Goal: Task Accomplishment & Management: Manage account settings

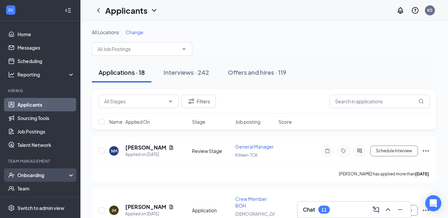
click at [32, 175] on div "Onboarding" at bounding box center [43, 174] width 52 height 7
click at [32, 185] on link "Overview" at bounding box center [45, 187] width 57 height 13
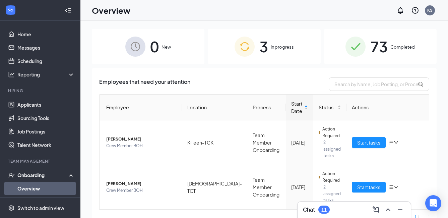
click at [259, 47] on span "3" at bounding box center [263, 46] width 9 height 23
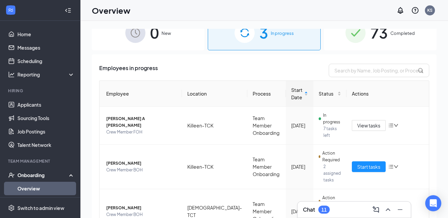
scroll to position [27, 0]
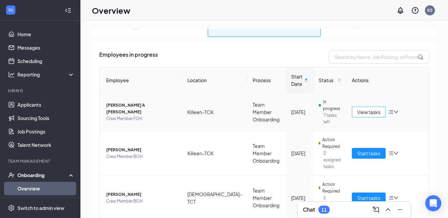
click at [358, 108] on span "View tasks" at bounding box center [368, 111] width 23 height 7
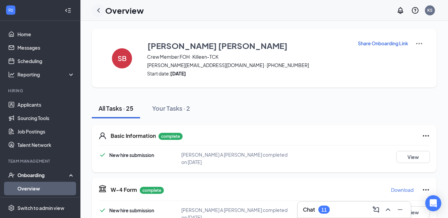
click at [98, 11] on icon "ChevronLeft" at bounding box center [98, 10] width 3 height 4
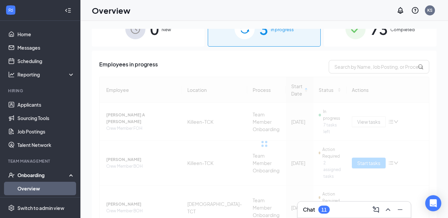
scroll to position [27, 0]
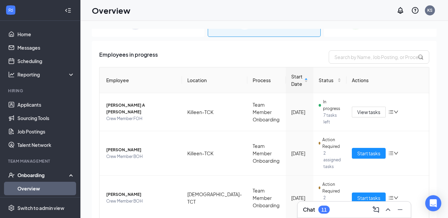
click at [328, 210] on div "11" at bounding box center [323, 209] width 11 height 8
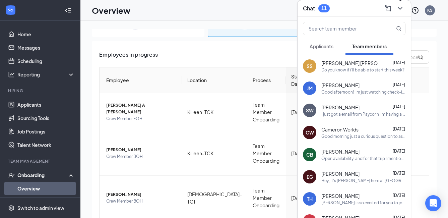
click at [403, 6] on icon "ChevronDown" at bounding box center [400, 8] width 8 height 8
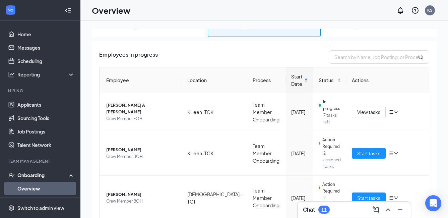
click at [325, 207] on div "11" at bounding box center [323, 210] width 5 height 6
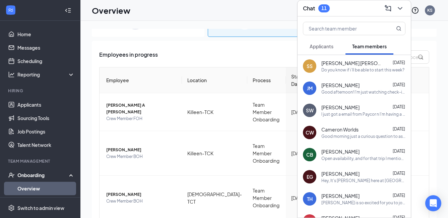
drag, startPoint x: 382, startPoint y: 65, endPoint x: 341, endPoint y: 67, distance: 40.9
click at [341, 67] on div "Do you know if i’ll be able to start this week?" at bounding box center [362, 70] width 83 height 6
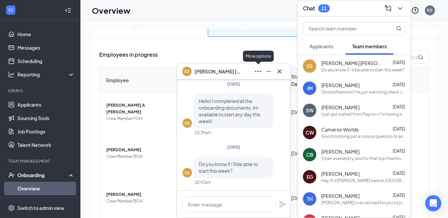
click at [257, 71] on icon "Ellipses" at bounding box center [258, 71] width 8 height 8
click at [266, 70] on icon "Minimize" at bounding box center [268, 71] width 8 height 8
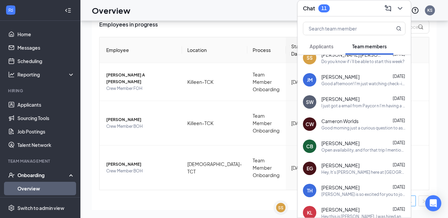
scroll to position [0, 0]
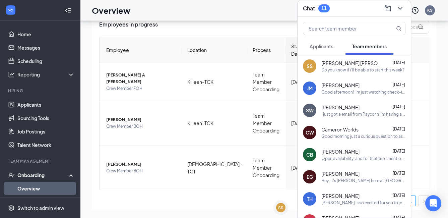
click at [322, 9] on div "11" at bounding box center [323, 8] width 5 height 6
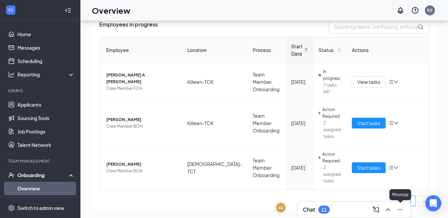
click at [399, 209] on icon "Minimize" at bounding box center [400, 209] width 8 height 8
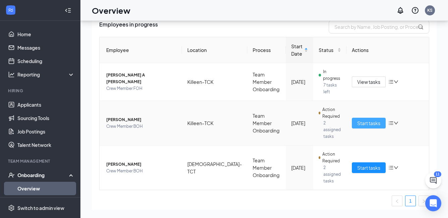
click at [368, 119] on span "Start tasks" at bounding box center [368, 122] width 23 height 7
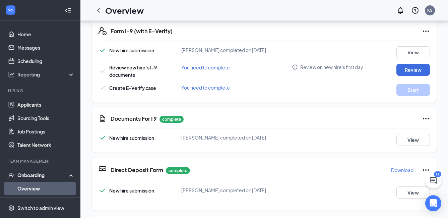
scroll to position [167, 0]
click at [401, 138] on button "View" at bounding box center [412, 139] width 33 height 12
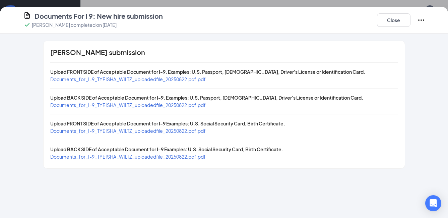
click at [176, 78] on span "Documents_for_I-9_TYEISHA_WILTZ_uploadedfile_20250822.pdf.pdf" at bounding box center [127, 79] width 155 height 6
click at [140, 133] on span "Documents_for_I-9_TYEISHA_WILTZ_uploadedfile_20250822.pdf.pdf" at bounding box center [127, 131] width 155 height 6
click at [390, 22] on button "Close" at bounding box center [393, 19] width 33 height 13
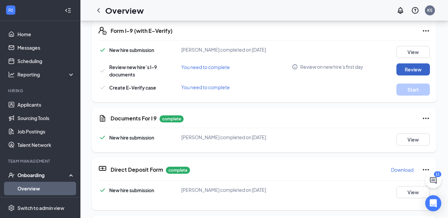
click at [400, 68] on button "Review" at bounding box center [412, 69] width 33 height 12
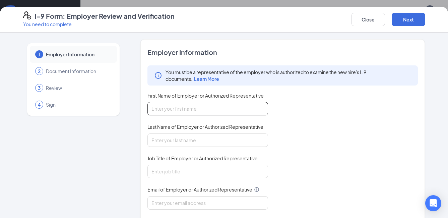
click at [213, 113] on input "First Name of Employer or Authorized Representative" at bounding box center [207, 108] width 120 height 13
type input "[PERSON_NAME]"
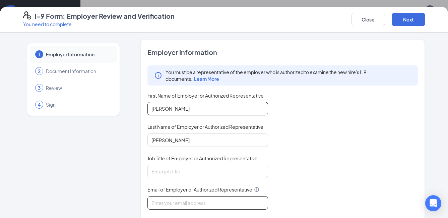
type input "[EMAIL_ADDRESS][DOMAIN_NAME]"
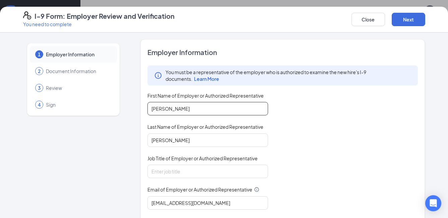
type input "2542136242"
type input "[PERSON_NAME]"
click at [191, 171] on input "Job Title of Employer or Authorized Representative" at bounding box center [207, 170] width 120 height 13
type input "City Supervisor"
click at [177, 106] on input "[PERSON_NAME]" at bounding box center [207, 108] width 120 height 13
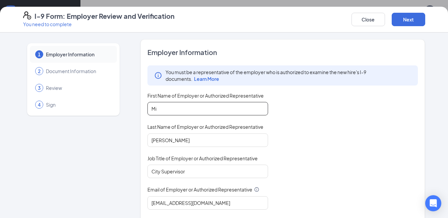
type input "M"
drag, startPoint x: 172, startPoint y: 111, endPoint x: 97, endPoint y: 111, distance: 75.0
click at [97, 111] on div "1 Employer Information 2 Document Information 3 Review 4 Sign Employer Informat…" at bounding box center [224, 170] width 402 height 263
type input "[PERSON_NAME]"
click at [285, 132] on div "You must be a representative of the employer who is authorized to examine the n…" at bounding box center [282, 152] width 270 height 175
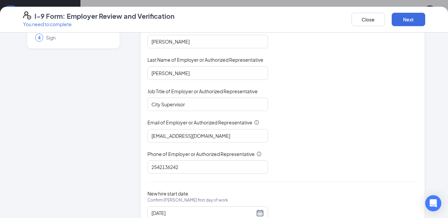
scroll to position [92, 0]
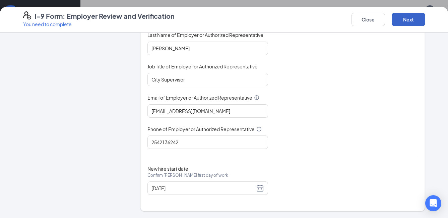
click at [416, 19] on button "Next" at bounding box center [407, 19] width 33 height 13
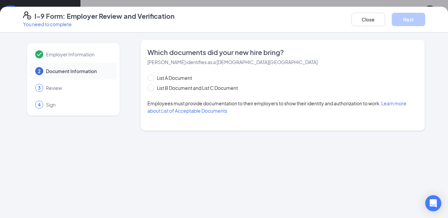
scroll to position [0, 0]
click at [183, 79] on span "List A Document" at bounding box center [174, 77] width 41 height 7
click at [152, 79] on input "List A Document" at bounding box center [149, 76] width 5 height 5
radio input "true"
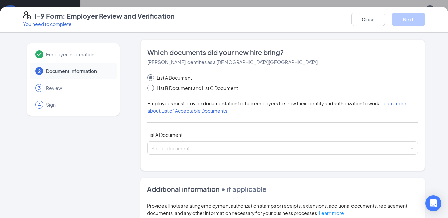
click at [180, 86] on span "List B Document and List C Document" at bounding box center [197, 87] width 86 height 7
click at [152, 86] on input "List B Document and List C Document" at bounding box center [149, 86] width 5 height 5
radio input "true"
radio input "false"
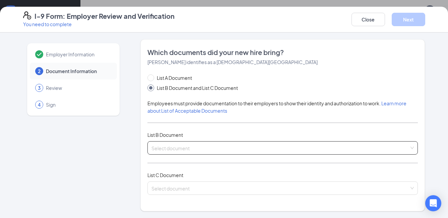
click at [181, 142] on div "Select document List B Documents Driver’s License issued by U.S State or outlyi…" at bounding box center [282, 147] width 270 height 13
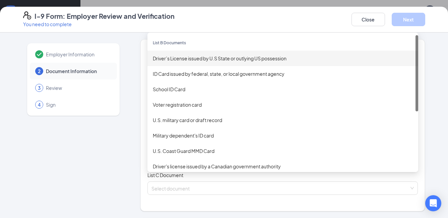
click at [192, 60] on div "Driver’s License issued by U.S State or outlying US possession" at bounding box center [283, 58] width 260 height 7
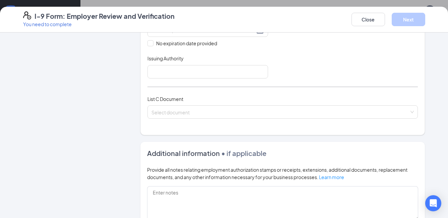
scroll to position [203, 0]
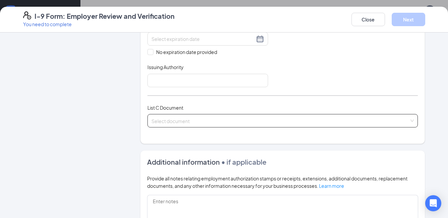
click at [182, 117] on div "Select document List C Documents Unrestricted Social Security Card Certificatio…" at bounding box center [282, 120] width 270 height 13
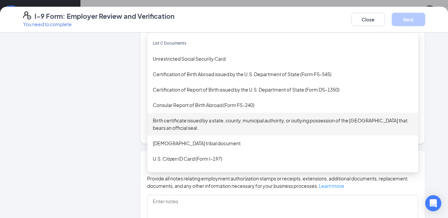
click at [189, 120] on div "Birth certificate issued by a state, county, municipal authority, or outlying p…" at bounding box center [283, 123] width 260 height 15
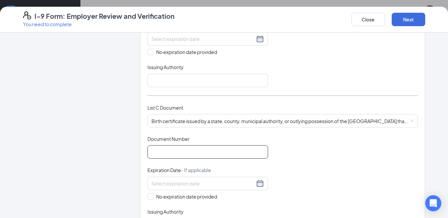
click at [189, 153] on input "Document Number" at bounding box center [207, 151] width 120 height 13
type input "10472257289"
click at [148, 195] on input "No expiration date provided" at bounding box center [149, 195] width 5 height 5
checkbox input "true"
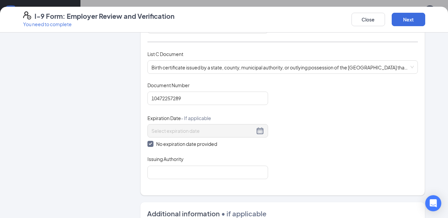
scroll to position [269, 0]
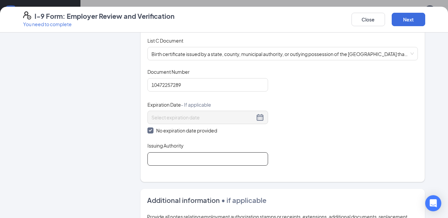
click at [180, 157] on input "Issuing Authority" at bounding box center [207, 158] width 120 height 13
click at [167, 159] on input "State of [US_STATE]" at bounding box center [207, 158] width 120 height 13
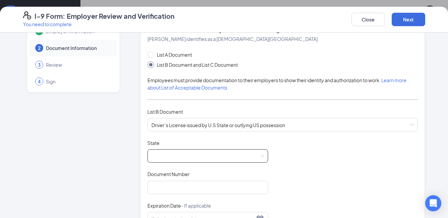
scroll to position [35, 0]
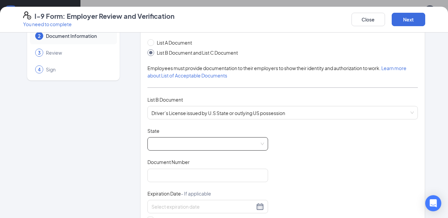
click at [175, 137] on span at bounding box center [207, 143] width 112 height 13
type input "State of [US_STATE]"
click at [251, 27] on div "I-9 Form: Employer Review and Verification You need to complete Close Next" at bounding box center [224, 19] width 428 height 16
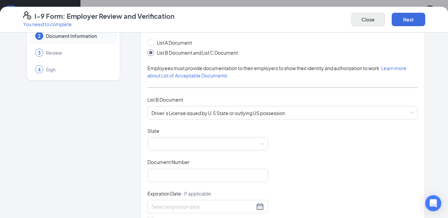
drag, startPoint x: 350, startPoint y: 24, endPoint x: 355, endPoint y: 22, distance: 5.7
click at [351, 23] on div "I-9 Form: Employer Review and Verification You need to complete Close Next" at bounding box center [224, 19] width 428 height 16
click at [358, 20] on button "Close" at bounding box center [367, 19] width 33 height 13
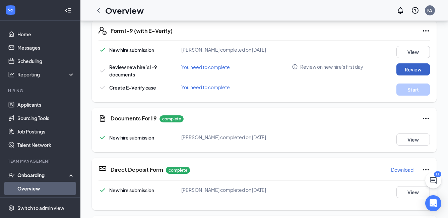
scroll to position [201, 0]
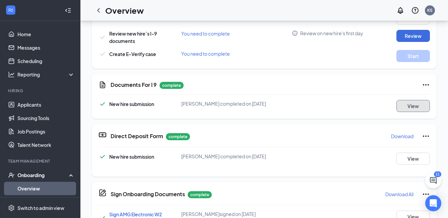
click at [405, 104] on button "View" at bounding box center [412, 106] width 33 height 12
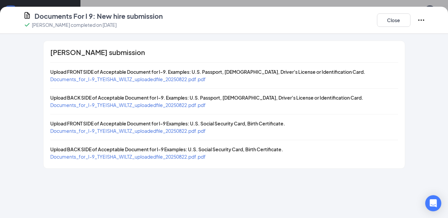
click at [179, 79] on span "Documents_for_I-9_TYEISHA_WILTZ_uploadedfile_20250822.pdf.pdf" at bounding box center [127, 79] width 155 height 6
click at [391, 19] on button "Close" at bounding box center [393, 19] width 33 height 13
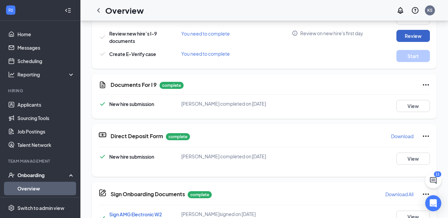
click at [407, 33] on button "Review" at bounding box center [412, 36] width 33 height 12
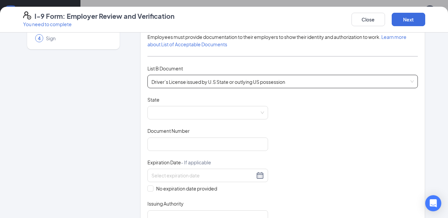
scroll to position [67, 0]
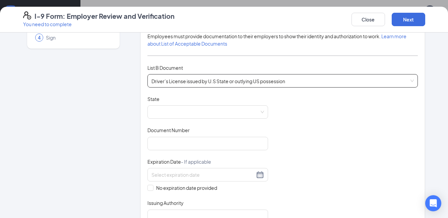
click at [236, 78] on div "Driver’s License issued by U.S State or outlying US possession" at bounding box center [282, 80] width 270 height 13
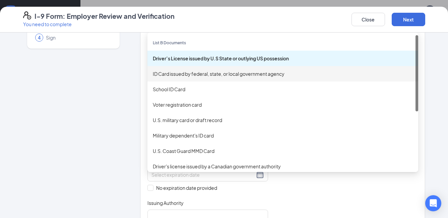
click at [180, 73] on div "ID Card issued by federal, state, or local government agency" at bounding box center [283, 73] width 260 height 7
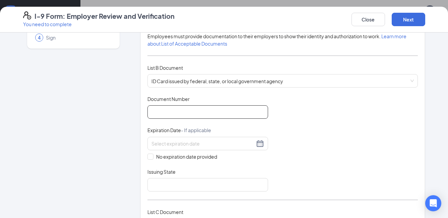
click at [180, 111] on input "Document Number" at bounding box center [207, 111] width 120 height 13
type input "23904587"
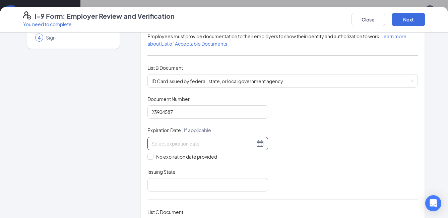
click at [167, 146] on input at bounding box center [202, 143] width 103 height 7
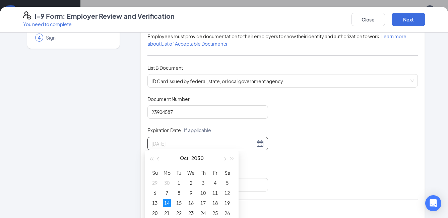
click at [168, 200] on div "14" at bounding box center [167, 202] width 8 height 8
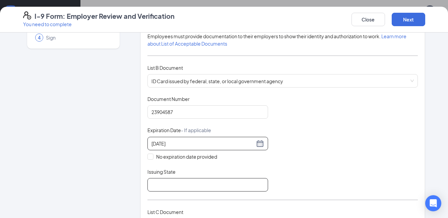
type input "[DATE]"
click at [170, 185] on input "Issuing State" at bounding box center [207, 184] width 120 height 13
type input "[GEOGRAPHIC_DATA]"
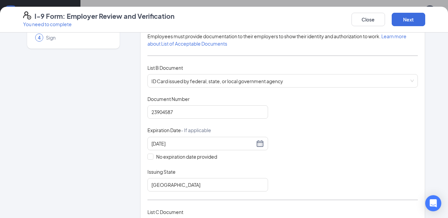
click at [342, 137] on div "Document Title ID Card issued by federal, state, or local government agency Doc…" at bounding box center [282, 143] width 270 height 96
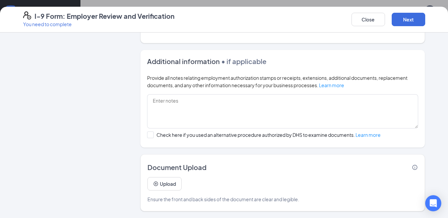
scroll to position [310, 0]
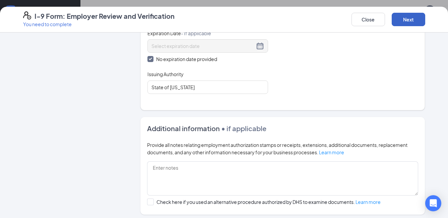
click at [404, 20] on button "Next" at bounding box center [407, 19] width 33 height 13
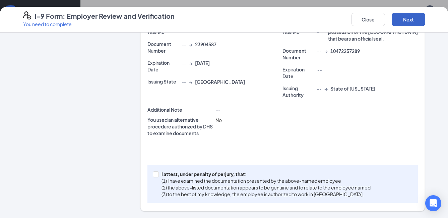
scroll to position [193, 0]
click at [153, 173] on input "I attest, under penalty of [PERSON_NAME], that: (1) I have examined the documen…" at bounding box center [155, 173] width 5 height 5
checkbox input "true"
click at [409, 19] on button "Next" at bounding box center [407, 19] width 33 height 13
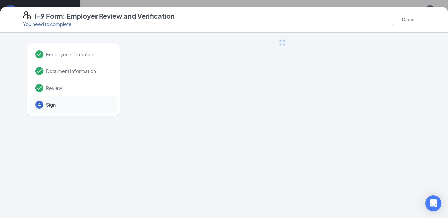
scroll to position [0, 0]
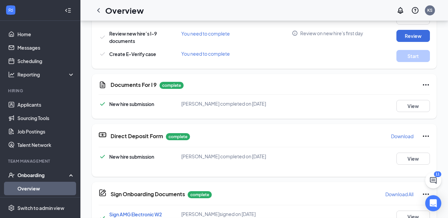
click at [219, 93] on div "I-9 Form: Employer Review and Verification You need to complete Close Employer …" at bounding box center [224, 109] width 448 height 218
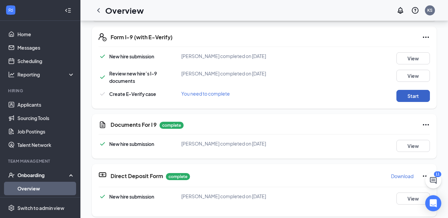
click at [406, 95] on button "Start" at bounding box center [412, 96] width 33 height 12
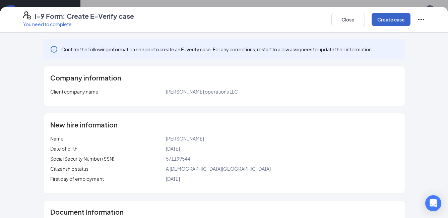
click at [384, 17] on button "Create case" at bounding box center [390, 19] width 39 height 13
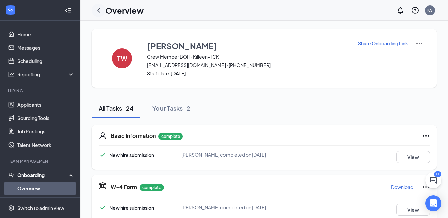
click at [103, 9] on div at bounding box center [98, 10] width 13 height 13
click at [99, 9] on icon "ChevronLeft" at bounding box center [98, 10] width 8 height 8
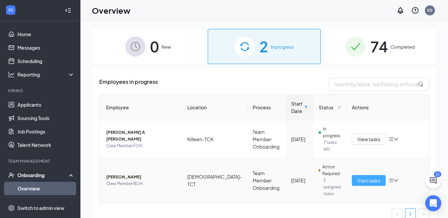
click at [370, 176] on span "Start tasks" at bounding box center [368, 179] width 23 height 7
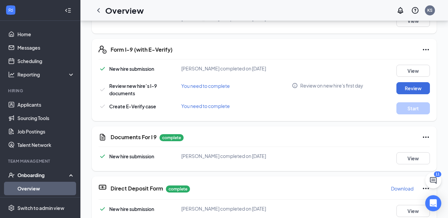
scroll to position [164, 0]
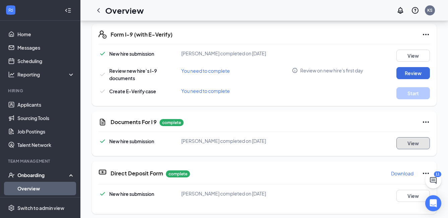
click at [403, 138] on button "View" at bounding box center [412, 143] width 33 height 12
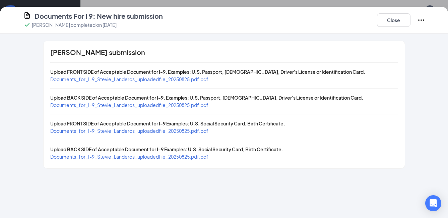
click at [198, 80] on span "Documents_for_I-9_Stevie_Landeros_uploadedfile_20250825.pdf.pdf" at bounding box center [129, 79] width 158 height 6
click at [163, 130] on span "Documents_for_I-9_Stevie_Landeros_uploadedfile_20250825.pdf.pdf" at bounding box center [129, 131] width 158 height 6
click at [197, 78] on span "Documents_for_I-9_Stevie_Landeros_uploadedfile_20250825.pdf.pdf" at bounding box center [129, 79] width 158 height 6
click at [398, 18] on button "Close" at bounding box center [393, 19] width 33 height 13
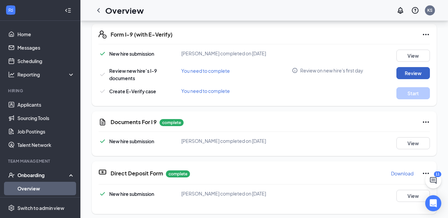
click at [408, 73] on button "Review" at bounding box center [412, 73] width 33 height 12
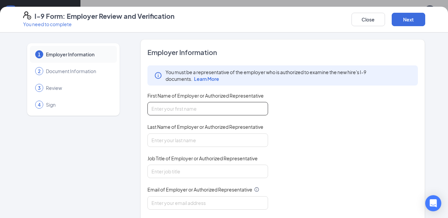
click at [243, 104] on input "First Name of Employer or Authorized Representative" at bounding box center [207, 108] width 120 height 13
type input "[PERSON_NAME]"
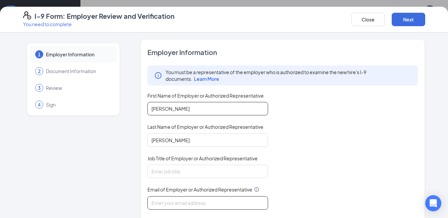
type input "[EMAIL_ADDRESS][DOMAIN_NAME]"
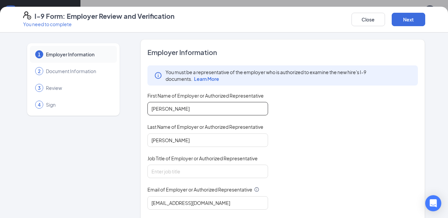
type input "2542136242"
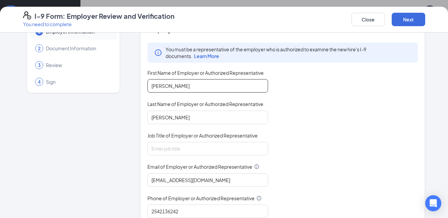
scroll to position [67, 0]
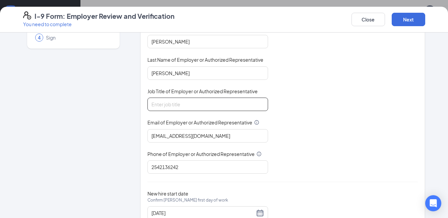
click at [188, 105] on input "Job Title of Employer or Authorized Representative" at bounding box center [207, 103] width 120 height 13
type input "City Supervisor"
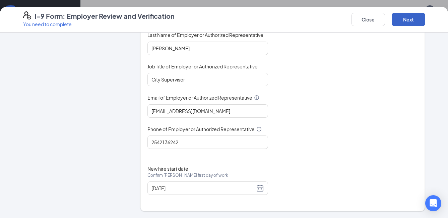
click at [407, 22] on button "Next" at bounding box center [407, 19] width 33 height 13
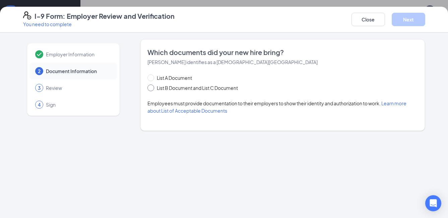
click at [187, 87] on span "List B Document and List C Document" at bounding box center [197, 87] width 86 height 7
click at [152, 87] on input "List B Document and List C Document" at bounding box center [149, 86] width 5 height 5
radio input "true"
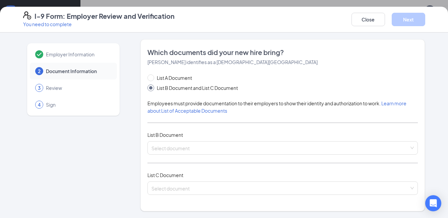
click at [182, 138] on div "List B Document" at bounding box center [282, 134] width 270 height 7
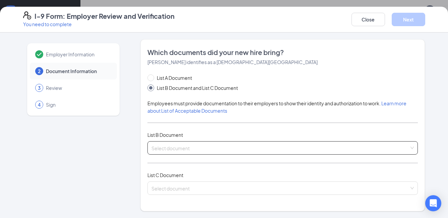
click at [182, 146] on input "search" at bounding box center [280, 146] width 258 height 10
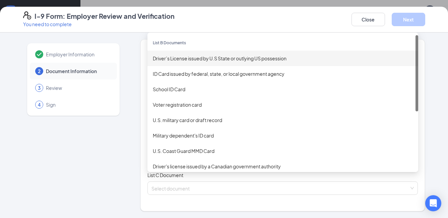
click at [184, 57] on div "Driver’s License issued by U.S State or outlying US possession" at bounding box center [283, 58] width 260 height 7
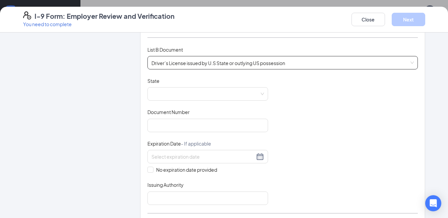
scroll to position [100, 0]
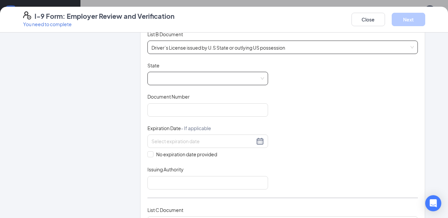
click at [159, 80] on span at bounding box center [207, 78] width 112 height 13
click at [163, 77] on span at bounding box center [207, 78] width 112 height 13
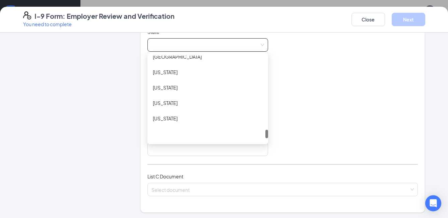
scroll to position [676, 0]
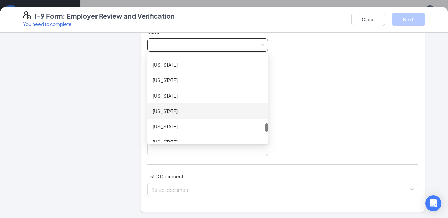
click at [164, 111] on div "[US_STATE]" at bounding box center [208, 110] width 110 height 7
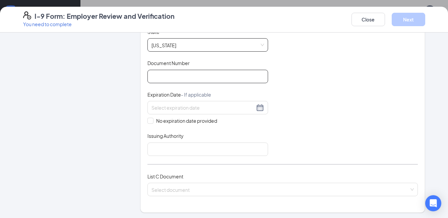
click at [168, 78] on input "Document Number" at bounding box center [207, 76] width 120 height 13
type input "44040153"
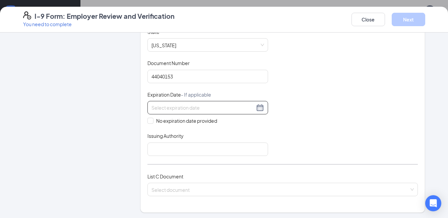
click at [169, 110] on input at bounding box center [202, 107] width 103 height 7
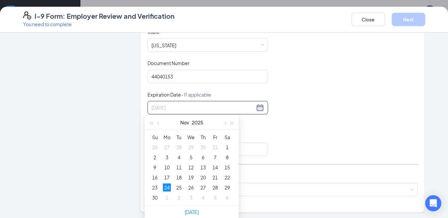
click at [166, 187] on div "24" at bounding box center [167, 187] width 8 height 8
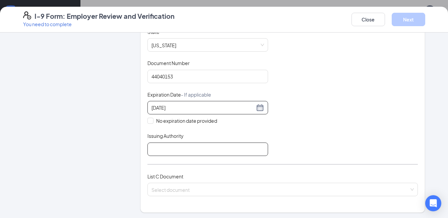
type input "[DATE]"
click at [168, 149] on input "Issuing Authority" at bounding box center [207, 148] width 120 height 13
type input "[US_STATE]"
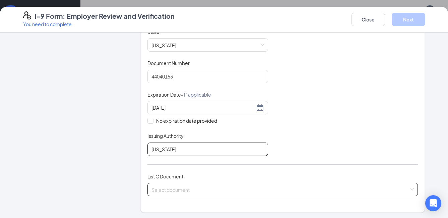
click at [161, 193] on span at bounding box center [280, 189] width 258 height 13
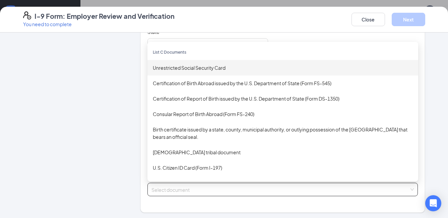
click at [177, 65] on div "Unrestricted Social Security Card" at bounding box center [283, 67] width 260 height 7
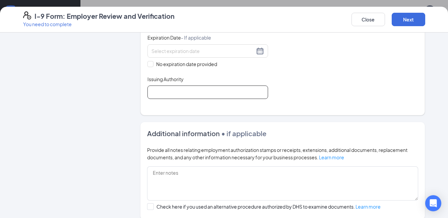
scroll to position [268, 0]
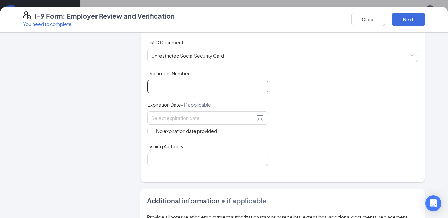
click at [175, 88] on input "Document Number" at bounding box center [207, 86] width 120 height 13
type input "644781595"
click at [150, 132] on span at bounding box center [150, 131] width 6 height 6
click at [150, 132] on input "No expiration date provided" at bounding box center [149, 130] width 5 height 5
checkbox input "true"
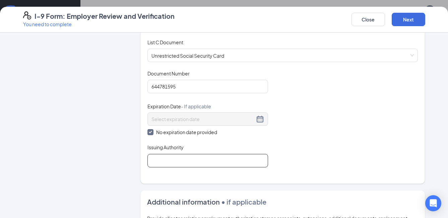
click at [157, 159] on input "Issuing Authority" at bounding box center [207, 160] width 120 height 13
type input "Social security admin"
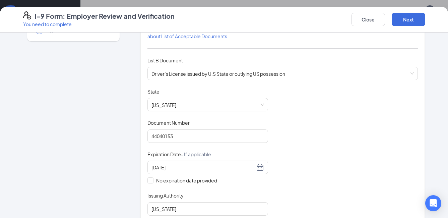
scroll to position [6, 0]
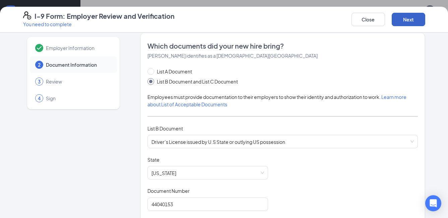
click at [406, 18] on button "Next" at bounding box center [407, 19] width 33 height 13
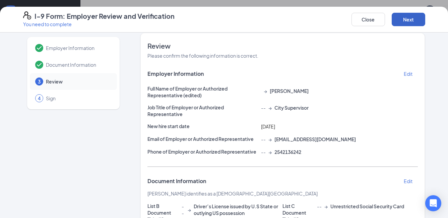
click at [406, 18] on button "Next" at bounding box center [407, 19] width 33 height 13
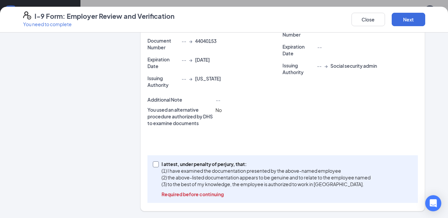
click at [153, 161] on input "I attest, under penalty of [PERSON_NAME], that: (1) I have examined the documen…" at bounding box center [155, 163] width 5 height 5
checkbox input "true"
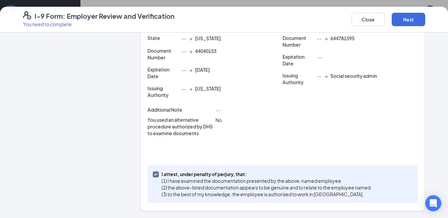
scroll to position [199, 0]
click at [402, 22] on button "Next" at bounding box center [407, 19] width 33 height 13
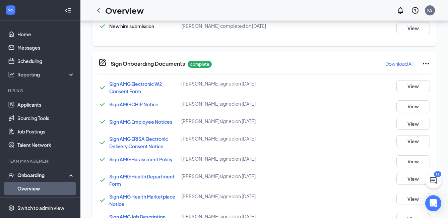
click at [224, 89] on div "I-9 Form: Employer Review and Verification You need to complete Close Employer …" at bounding box center [224, 109] width 448 height 218
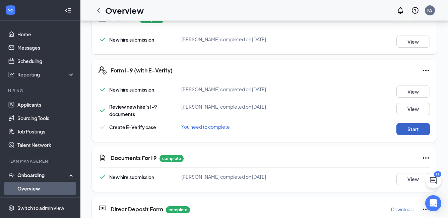
click at [406, 127] on button "Start" at bounding box center [412, 129] width 33 height 12
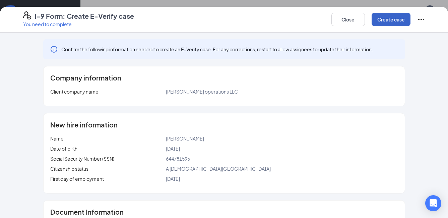
click at [390, 18] on button "Create case" at bounding box center [390, 19] width 39 height 13
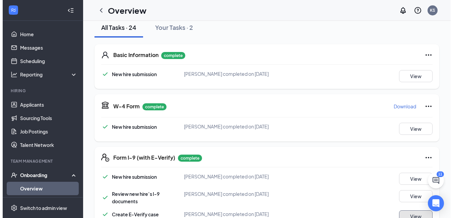
scroll to position [0, 0]
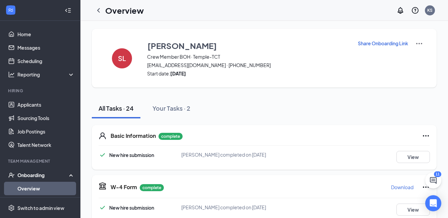
click at [107, 10] on h1 "Overview" at bounding box center [124, 10] width 38 height 11
click at [98, 9] on icon "ChevronLeft" at bounding box center [98, 10] width 3 height 4
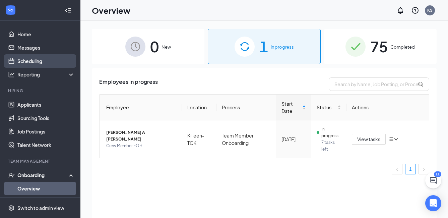
click at [33, 64] on link "Scheduling" at bounding box center [45, 60] width 57 height 13
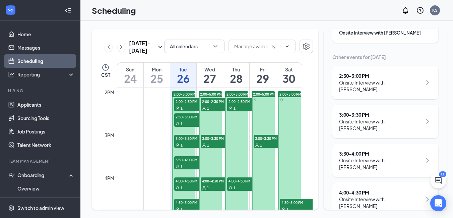
scroll to position [33, 0]
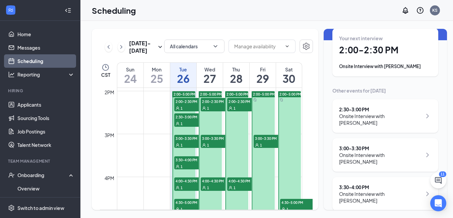
click at [372, 122] on div "Onsite Interview with [PERSON_NAME]" at bounding box center [380, 118] width 83 height 13
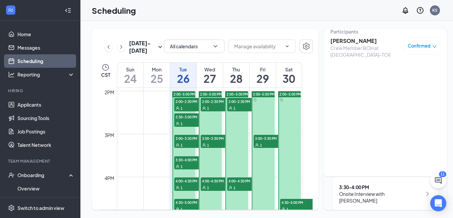
click at [188, 142] on div "1" at bounding box center [190, 144] width 33 height 7
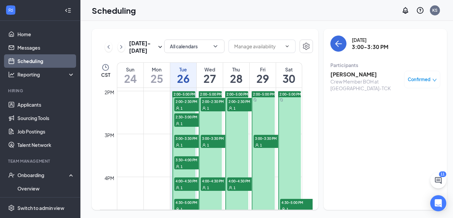
click at [182, 161] on span "3:30-4:00 PM" at bounding box center [190, 159] width 33 height 7
click at [182, 183] on span "4:00-4:30 PM" at bounding box center [190, 180] width 33 height 7
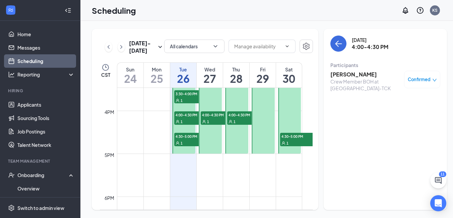
scroll to position [664, 0]
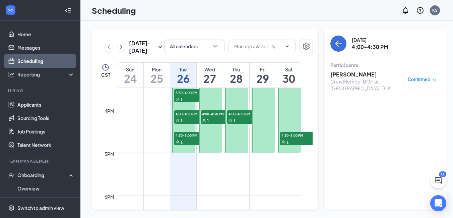
click at [190, 135] on span "4:30-5:00 PM" at bounding box center [190, 135] width 33 height 7
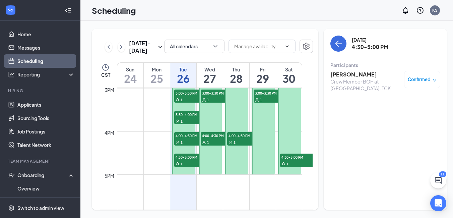
scroll to position [630, 0]
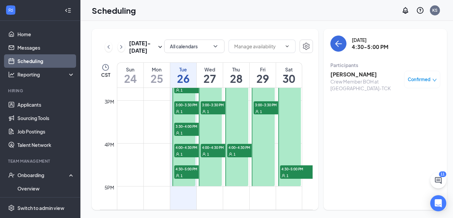
click at [212, 149] on span "4:00-4:30 PM" at bounding box center [216, 147] width 33 height 7
click at [209, 112] on div "1" at bounding box center [216, 111] width 33 height 7
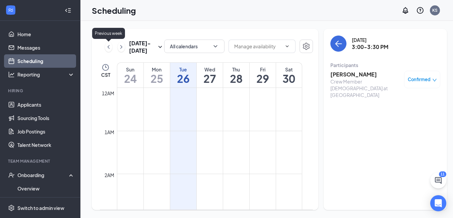
click at [106, 49] on icon "ChevronLeft" at bounding box center [108, 47] width 7 height 8
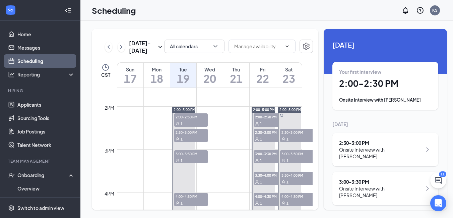
scroll to position [597, 0]
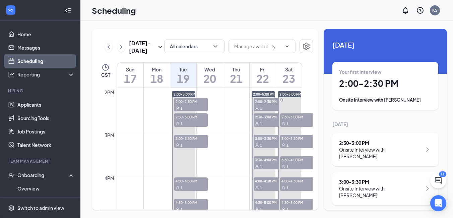
click at [187, 107] on div "1" at bounding box center [190, 107] width 33 height 7
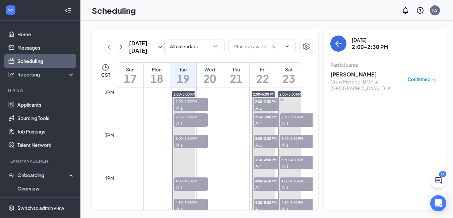
click at [188, 119] on span "2:30-3:00 PM" at bounding box center [190, 116] width 33 height 7
click at [432, 81] on icon "down" at bounding box center [434, 80] width 5 height 5
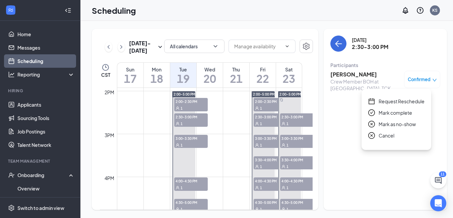
click at [393, 112] on span "Mark complete" at bounding box center [394, 112] width 33 height 7
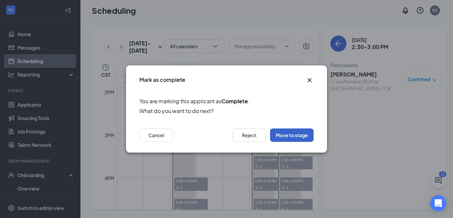
click at [289, 134] on button "Move to stage" at bounding box center [292, 134] width 44 height 13
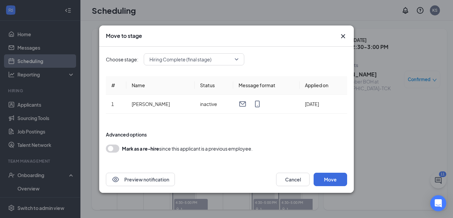
click at [237, 57] on span "Hiring Complete (final stage)" at bounding box center [193, 59] width 89 height 10
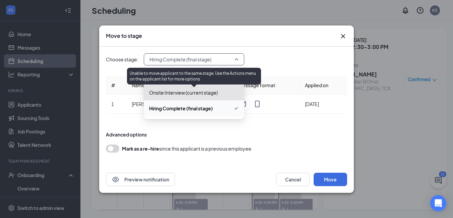
click at [178, 94] on span "Onsite Interview (current stage)" at bounding box center [183, 92] width 69 height 7
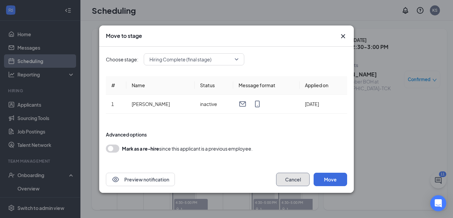
click at [292, 176] on button "Cancel" at bounding box center [292, 178] width 33 height 13
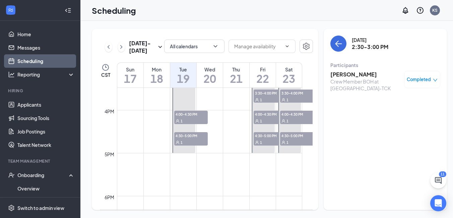
scroll to position [664, 0]
click at [192, 134] on span "4:30-5:00 PM" at bounding box center [190, 135] width 33 height 7
click at [432, 78] on icon "down" at bounding box center [434, 80] width 5 height 5
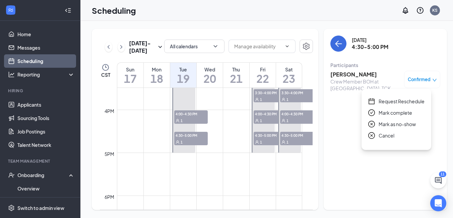
click at [395, 113] on span "Mark complete" at bounding box center [394, 112] width 33 height 7
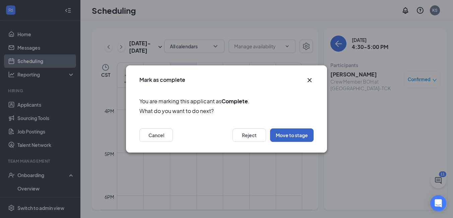
click at [294, 134] on button "Move to stage" at bounding box center [292, 134] width 44 height 13
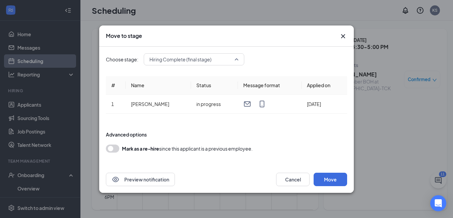
click at [234, 61] on span "Hiring Complete (final stage)" at bounding box center [193, 59] width 89 height 10
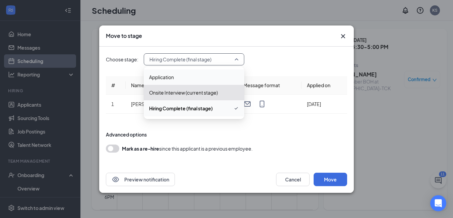
click at [192, 76] on span "Application" at bounding box center [194, 76] width 90 height 7
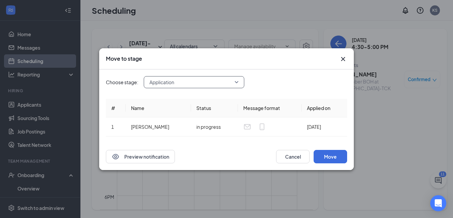
click at [196, 80] on span "Application" at bounding box center [190, 82] width 83 height 10
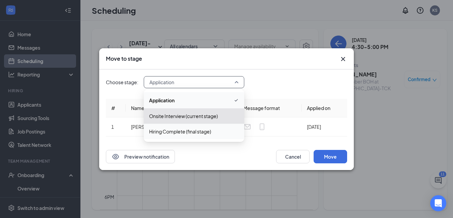
click at [293, 74] on div "Choose stage: Application 3681915 3681916 Application Onsite Interview (current…" at bounding box center [226, 106] width 241 height 74
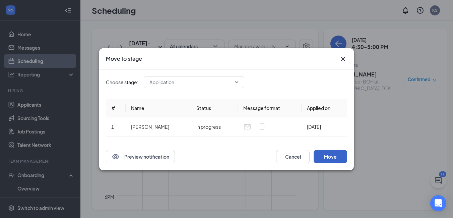
click at [336, 154] on button "Move" at bounding box center [329, 156] width 33 height 13
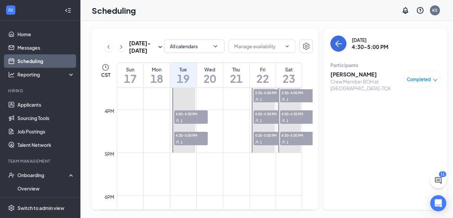
click at [188, 138] on span "4:30-5:00 PM" at bounding box center [190, 135] width 33 height 7
click at [190, 114] on span "4:00-4:30 PM" at bounding box center [190, 113] width 33 height 7
click at [432, 80] on icon "down" at bounding box center [434, 80] width 5 height 5
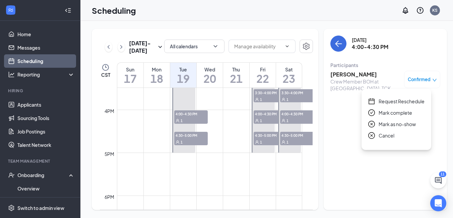
click at [327, 112] on div "[DATE] 4:00-4:30 PM Participants [PERSON_NAME] Crew Member BOH at Killeen-TCK C…" at bounding box center [384, 119] width 123 height 181
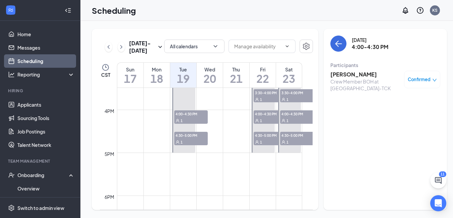
click at [432, 80] on icon "down" at bounding box center [434, 80] width 4 height 3
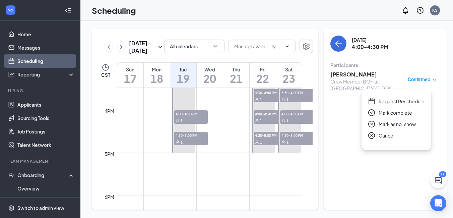
click at [390, 112] on span "Mark complete" at bounding box center [394, 112] width 33 height 7
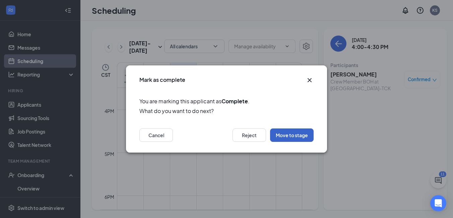
click at [285, 132] on button "Move to stage" at bounding box center [292, 134] width 44 height 13
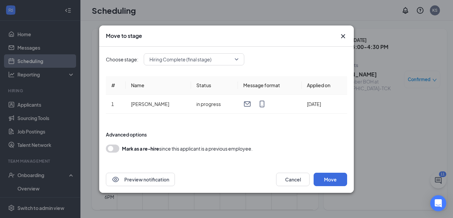
click at [234, 56] on span "Hiring Complete (final stage)" at bounding box center [193, 59] width 89 height 10
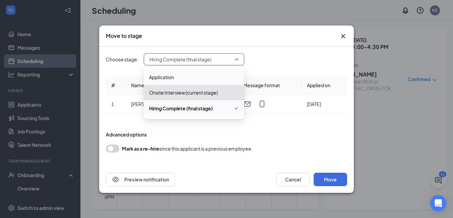
click at [171, 74] on span "Application" at bounding box center [161, 76] width 25 height 7
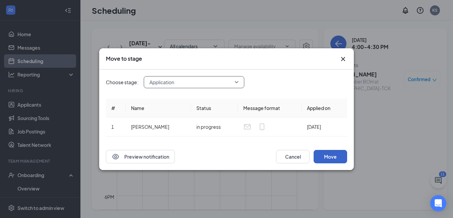
click at [334, 155] on button "Move" at bounding box center [329, 156] width 33 height 13
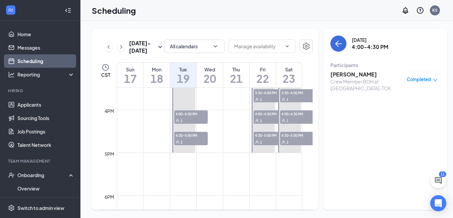
click at [191, 113] on span "4:00-4:30 PM" at bounding box center [190, 113] width 33 height 7
click at [188, 137] on span "4:30-5:00 PM" at bounding box center [190, 135] width 33 height 7
click at [106, 48] on icon "ChevronLeft" at bounding box center [108, 47] width 7 height 8
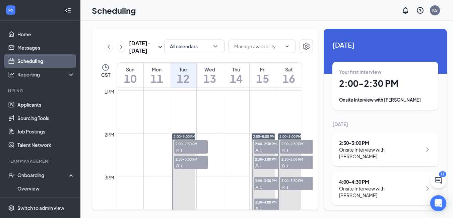
scroll to position [563, 0]
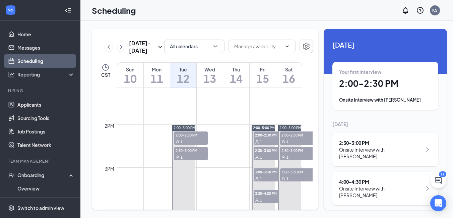
click at [196, 137] on span "2:00-2:30 PM" at bounding box center [190, 134] width 33 height 7
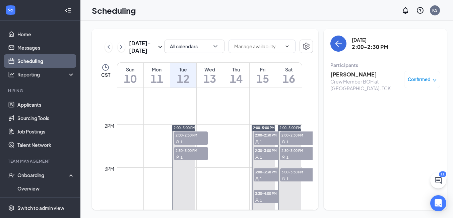
click at [339, 74] on h3 "[PERSON_NAME]" at bounding box center [365, 74] width 70 height 7
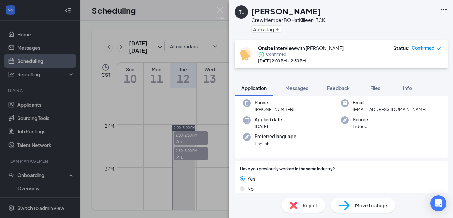
scroll to position [33, 0]
click at [221, 7] on img at bounding box center [220, 13] width 8 height 13
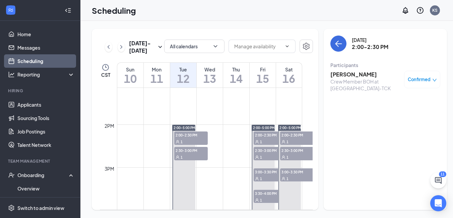
click at [184, 153] on div "1" at bounding box center [190, 156] width 33 height 7
click at [432, 82] on icon "down" at bounding box center [434, 80] width 5 height 5
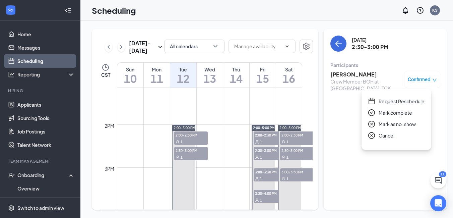
click at [394, 112] on span "Mark complete" at bounding box center [394, 112] width 33 height 7
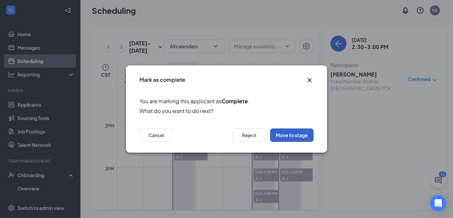
click at [282, 131] on button "Move to stage" at bounding box center [292, 134] width 44 height 13
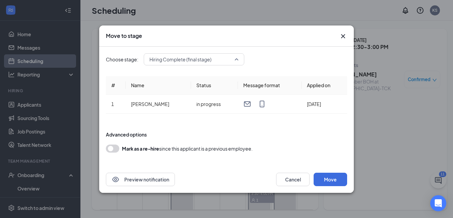
click at [240, 65] on div "Hiring Complete (final stage)" at bounding box center [194, 59] width 100 height 12
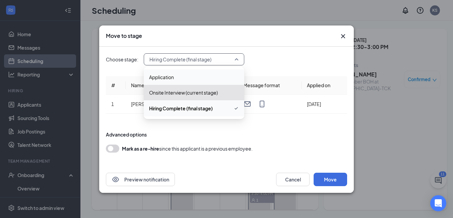
click at [185, 75] on span "Application" at bounding box center [194, 76] width 90 height 7
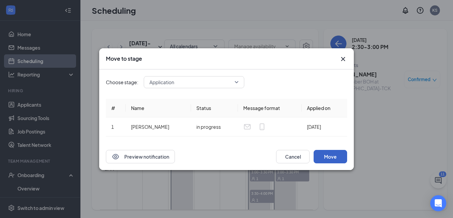
click at [335, 154] on button "Move" at bounding box center [329, 156] width 33 height 13
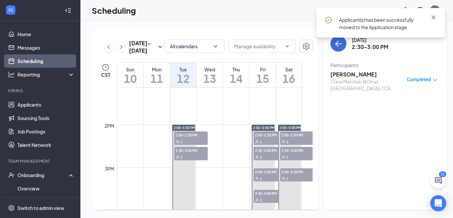
click at [191, 136] on span "2:00-2:30 PM" at bounding box center [190, 134] width 33 height 7
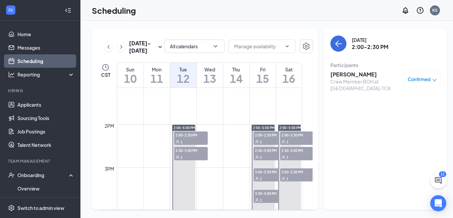
click at [432, 79] on icon "down" at bounding box center [434, 80] width 5 height 5
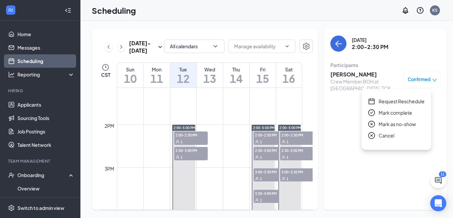
click at [393, 112] on span "Mark complete" at bounding box center [394, 112] width 33 height 7
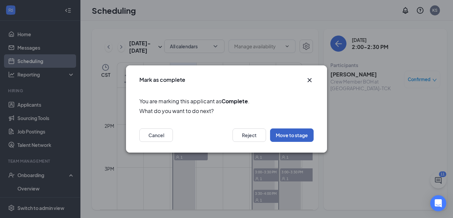
click at [300, 135] on button "Move to stage" at bounding box center [292, 134] width 44 height 13
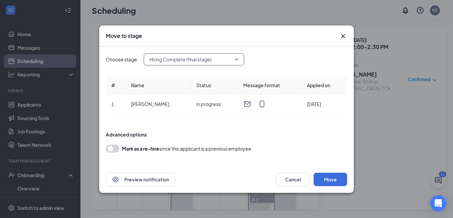
click at [235, 64] on input "search" at bounding box center [192, 59] width 88 height 11
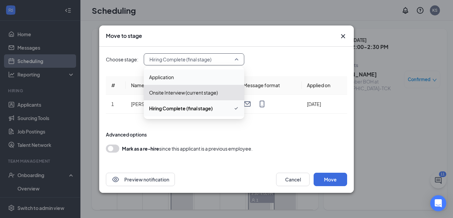
click at [183, 76] on span "Application" at bounding box center [194, 76] width 90 height 7
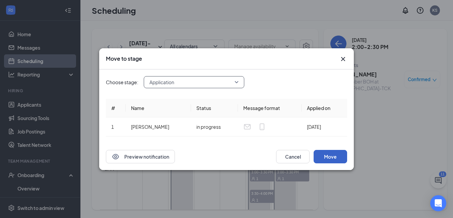
click at [327, 160] on button "Move" at bounding box center [329, 156] width 33 height 13
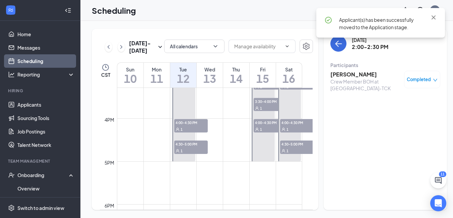
scroll to position [664, 0]
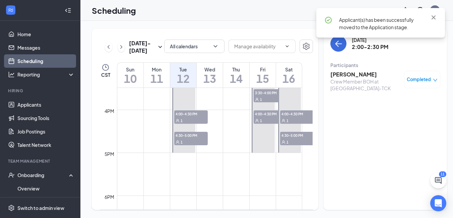
click at [188, 113] on span "4:00-4:30 PM" at bounding box center [190, 113] width 33 height 7
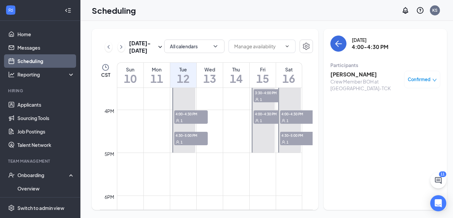
click at [424, 77] on span "Confirmed" at bounding box center [418, 79] width 23 height 7
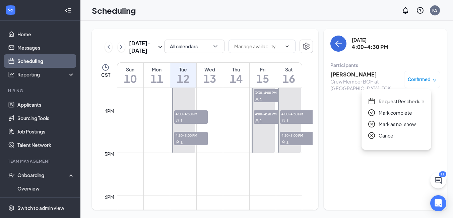
click at [399, 111] on span "Mark complete" at bounding box center [394, 112] width 33 height 7
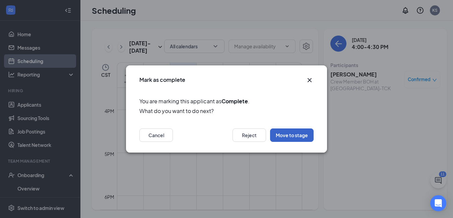
click at [294, 137] on button "Move to stage" at bounding box center [292, 134] width 44 height 13
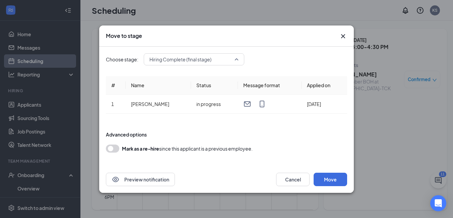
click at [204, 61] on span "Hiring Complete (final stage)" at bounding box center [180, 59] width 62 height 10
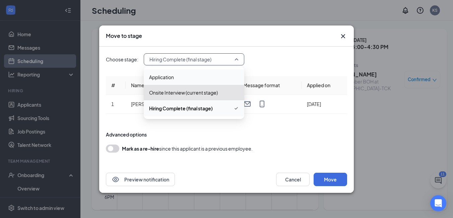
click at [191, 72] on div "Application" at bounding box center [194, 76] width 100 height 15
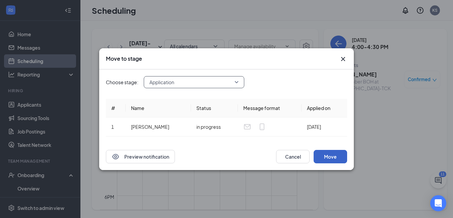
click at [330, 157] on button "Move" at bounding box center [329, 156] width 33 height 13
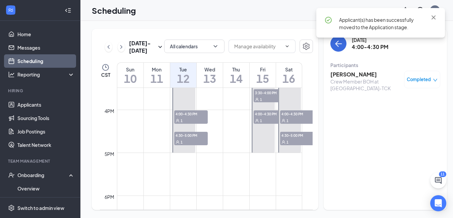
click at [196, 140] on div "1" at bounding box center [190, 141] width 33 height 7
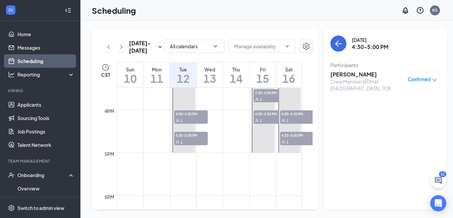
click at [425, 79] on div "Confirmed" at bounding box center [421, 79] width 29 height 7
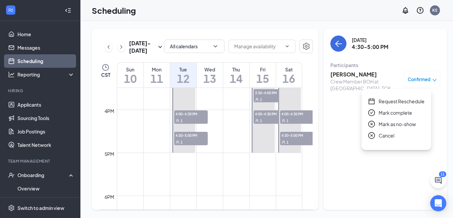
click at [398, 112] on span "Mark complete" at bounding box center [394, 112] width 33 height 7
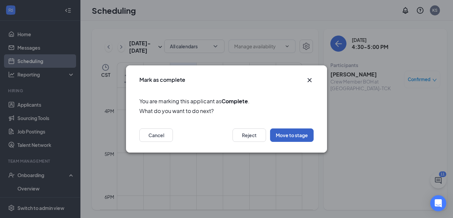
click at [296, 136] on button "Move to stage" at bounding box center [292, 134] width 44 height 13
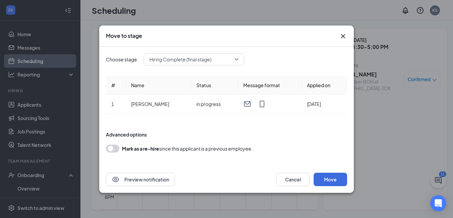
click at [209, 64] on span "Hiring Complete (final stage)" at bounding box center [180, 59] width 62 height 10
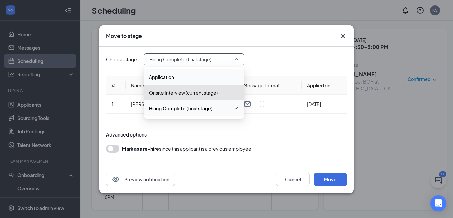
click at [185, 79] on span "Application" at bounding box center [194, 76] width 90 height 7
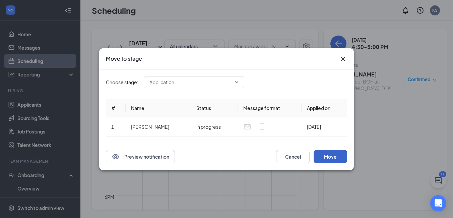
click at [328, 157] on button "Move" at bounding box center [329, 156] width 33 height 13
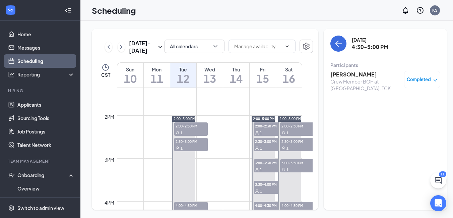
scroll to position [597, 0]
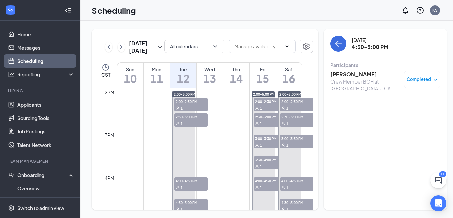
click at [266, 104] on span "2:00-2:30 PM" at bounding box center [269, 101] width 33 height 7
click at [107, 45] on icon "ChevronLeft" at bounding box center [108, 47] width 7 height 8
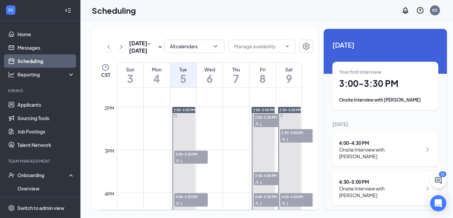
scroll to position [597, 0]
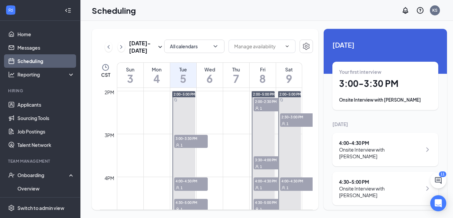
click at [182, 138] on span "3:00-3:30 PM" at bounding box center [190, 138] width 33 height 7
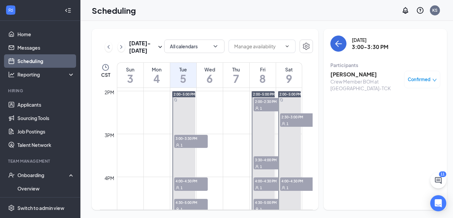
click at [417, 78] on span "Confirmed" at bounding box center [418, 79] width 23 height 7
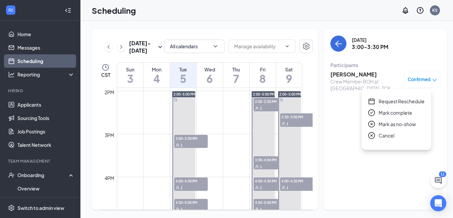
click at [393, 111] on span "Mark complete" at bounding box center [394, 112] width 33 height 7
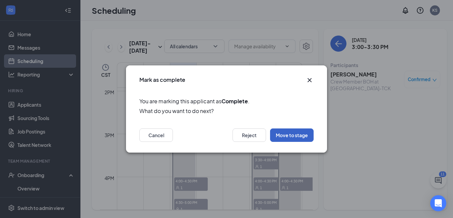
click at [295, 134] on button "Move to stage" at bounding box center [292, 134] width 44 height 13
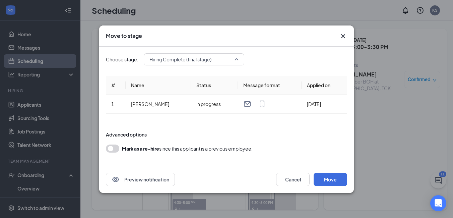
click at [233, 61] on span "Hiring Complete (final stage)" at bounding box center [193, 59] width 89 height 10
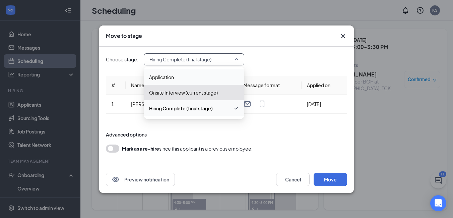
click at [192, 77] on span "Application" at bounding box center [194, 76] width 90 height 7
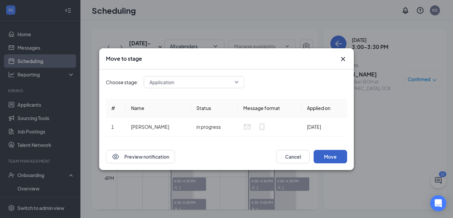
click at [331, 155] on button "Move" at bounding box center [329, 156] width 33 height 13
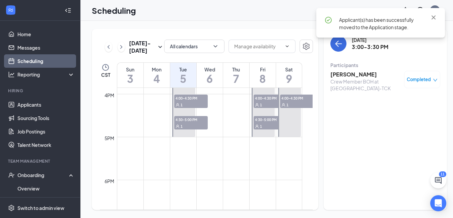
scroll to position [630, 0]
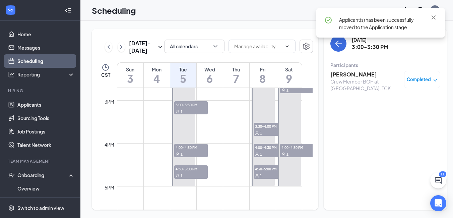
click at [187, 149] on span "4:00-4:30 PM" at bounding box center [190, 147] width 33 height 7
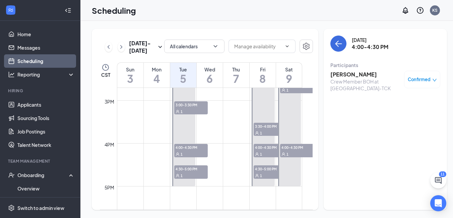
click at [413, 82] on span "Confirmed" at bounding box center [418, 79] width 23 height 7
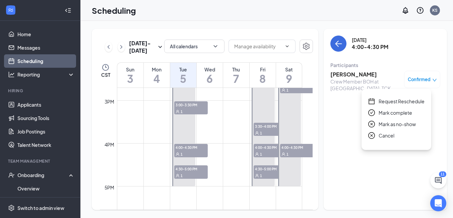
click at [394, 111] on span "Mark complete" at bounding box center [394, 112] width 33 height 7
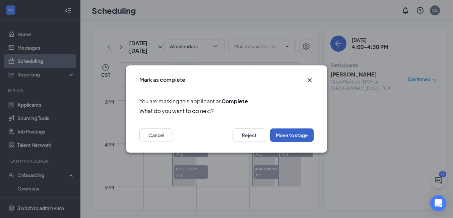
click at [294, 136] on button "Move to stage" at bounding box center [292, 134] width 44 height 13
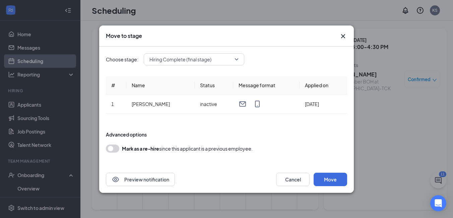
click at [220, 60] on span "Hiring Complete (final stage)" at bounding box center [190, 59] width 83 height 10
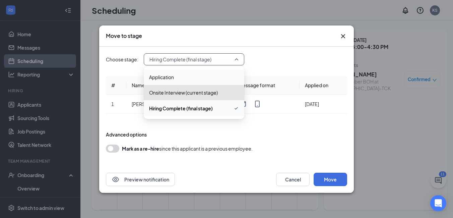
click at [187, 79] on span "Application" at bounding box center [194, 76] width 90 height 7
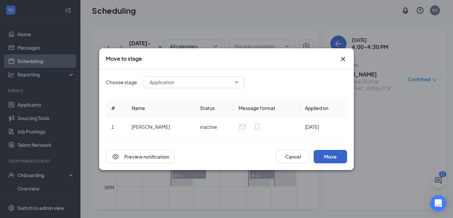
click at [337, 157] on button "Move" at bounding box center [329, 156] width 33 height 13
click at [329, 154] on button "Move" at bounding box center [329, 156] width 33 height 13
click at [327, 156] on button "Move" at bounding box center [329, 156] width 33 height 13
click at [332, 154] on button "Move" at bounding box center [329, 156] width 33 height 13
click at [343, 59] on icon "Cross" at bounding box center [343, 59] width 8 height 8
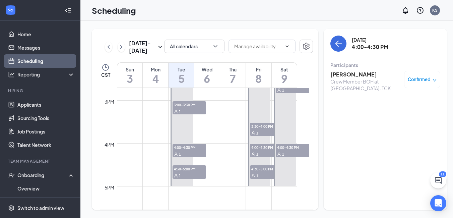
click at [41, 61] on link "Scheduling" at bounding box center [45, 60] width 57 height 13
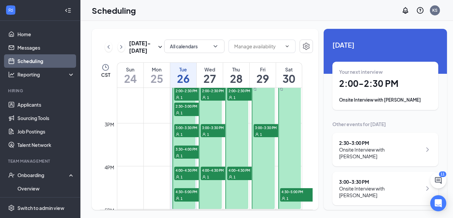
scroll to position [597, 0]
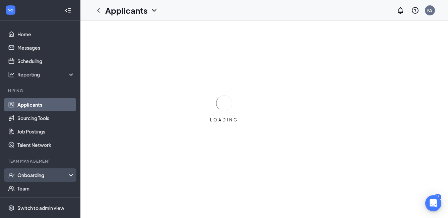
click at [36, 174] on div "Onboarding" at bounding box center [43, 174] width 52 height 7
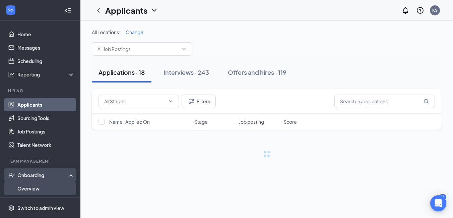
click at [34, 187] on link "Overview" at bounding box center [45, 187] width 57 height 13
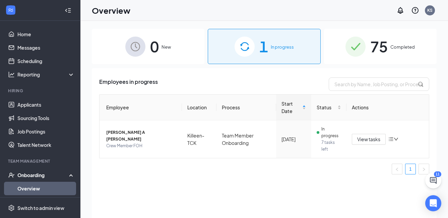
click at [404, 48] on span "Completed" at bounding box center [402, 47] width 24 height 7
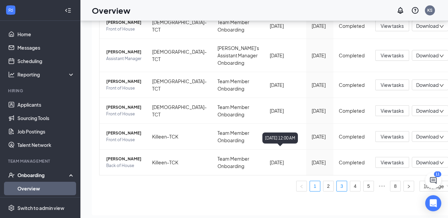
scroll to position [30, 0]
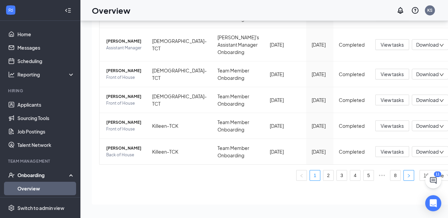
click at [403, 176] on button "button" at bounding box center [408, 175] width 11 height 11
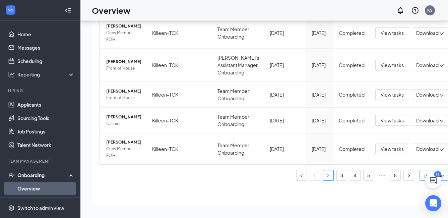
click at [423, 180] on span "10 / page" at bounding box center [436, 175] width 26 height 10
click at [423, 165] on div "100 / page" at bounding box center [436, 161] width 27 height 7
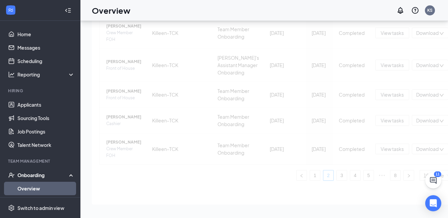
click at [366, 180] on div "Employee Location Process Onboarded date Start Date Status Actions Terry Dosson…" at bounding box center [276, 8] width 354 height 345
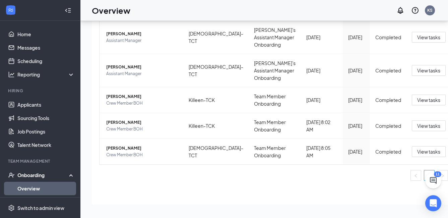
scroll to position [1908, 0]
